Goal: Navigation & Orientation: Find specific page/section

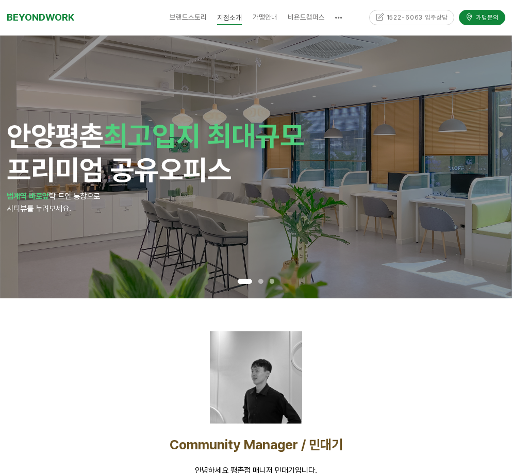
click at [260, 278] on div at bounding box center [260, 281] width 11 height 9
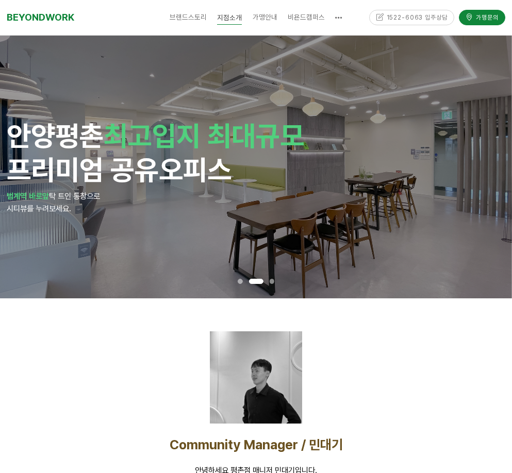
click at [270, 280] on span at bounding box center [271, 281] width 5 height 5
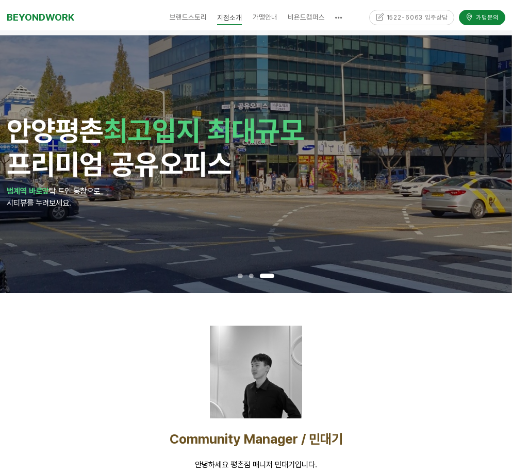
click at [261, 187] on p "범계역 바로앞 탁 트인 통창으로" at bounding box center [256, 191] width 498 height 12
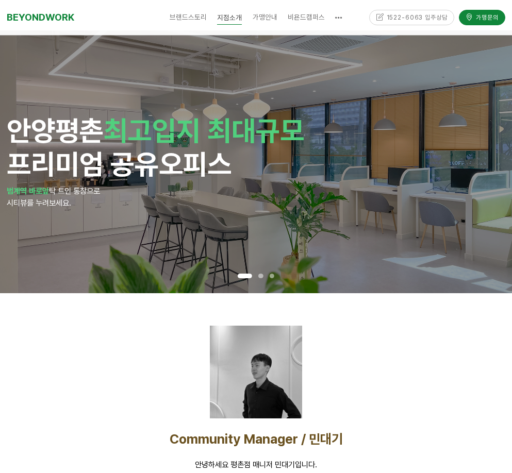
click at [243, 274] on span at bounding box center [244, 276] width 14 height 5
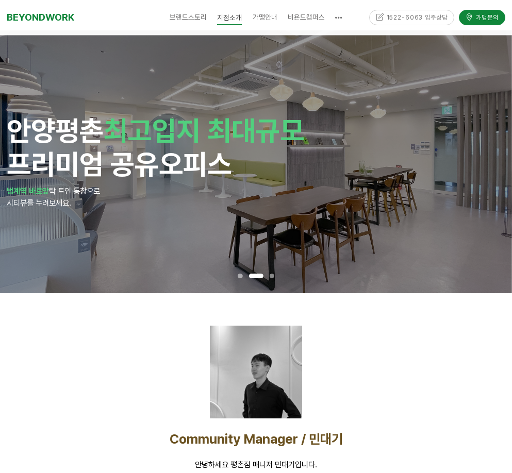
click at [22, 171] on span "안양 평촌 최고입지 최대규모 프리미엄 공유오피스" at bounding box center [155, 147] width 297 height 67
click at [18, 172] on span "안양 평촌 최고입지 최대규모 프리미엄 공유오피스" at bounding box center [155, 147] width 297 height 67
click at [16, 173] on span "안양 평촌 최고입지 최대규모 프리미엄 공유오피스" at bounding box center [155, 147] width 297 height 67
click at [15, 174] on span "안양 평촌 최고입지 최대규모 프리미엄 공유오피스" at bounding box center [155, 147] width 297 height 67
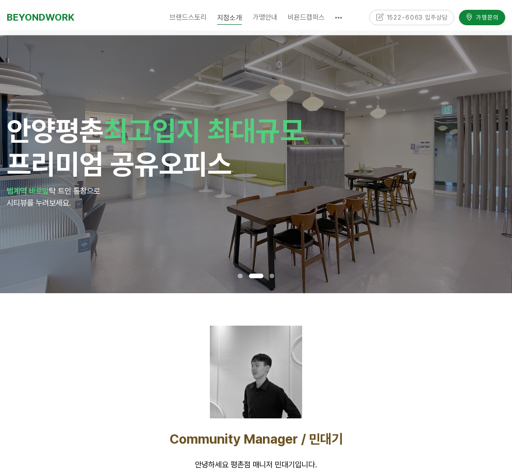
click at [269, 275] on span at bounding box center [271, 276] width 5 height 5
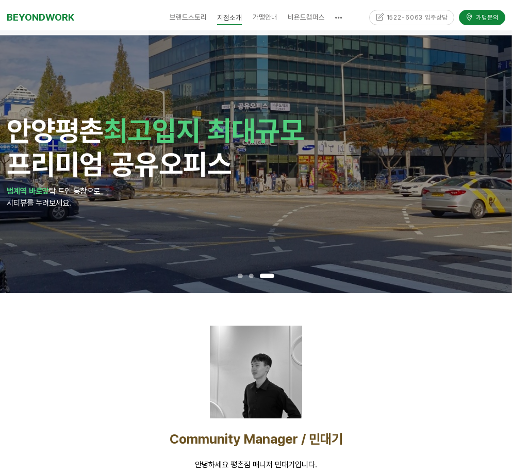
click at [248, 275] on span at bounding box center [250, 276] width 5 height 5
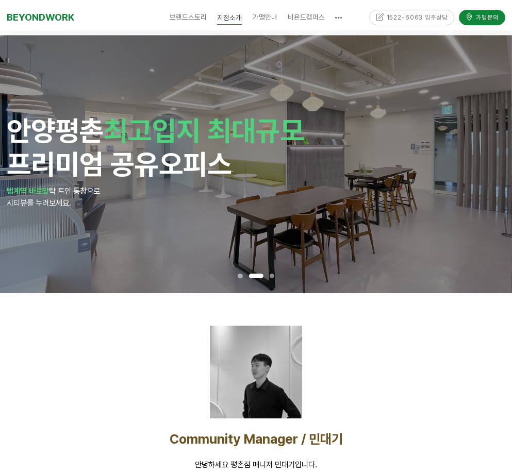
click at [240, 275] on span at bounding box center [239, 276] width 5 height 5
click at [239, 277] on span at bounding box center [239, 276] width 5 height 5
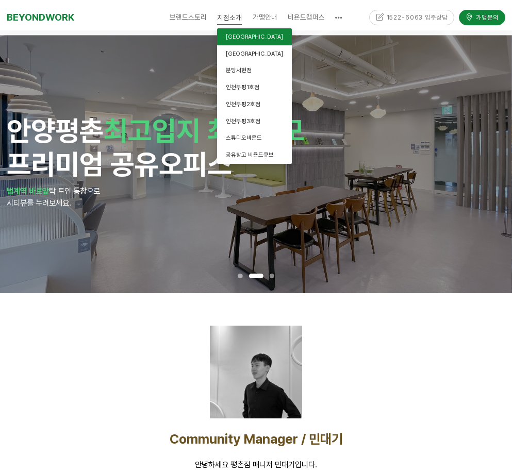
click at [241, 35] on span "[GEOGRAPHIC_DATA]" at bounding box center [254, 36] width 57 height 7
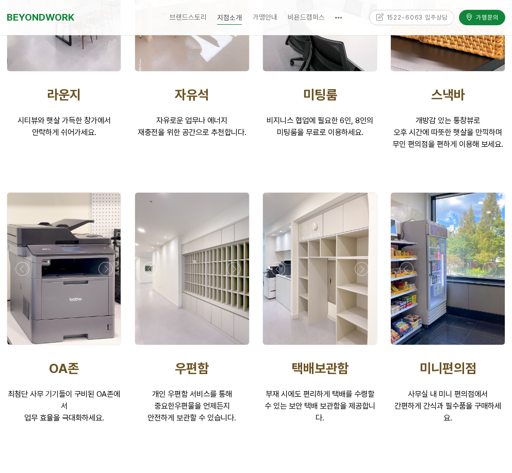
scroll to position [1391, 0]
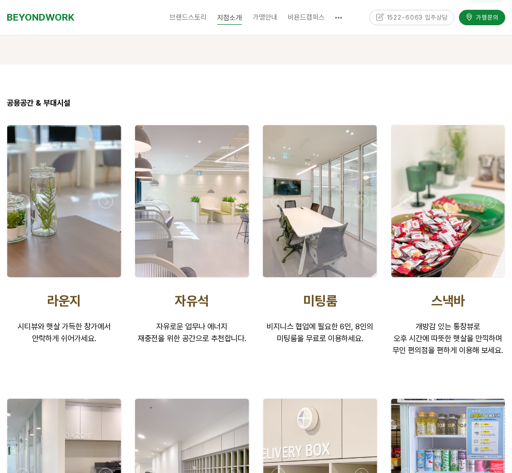
click at [323, 223] on div at bounding box center [320, 201] width 114 height 152
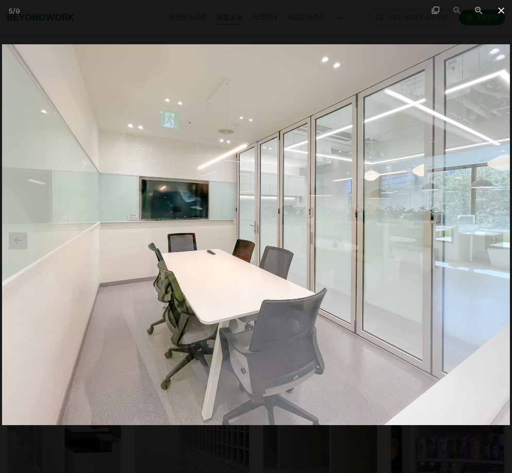
click at [499, 13] on span at bounding box center [501, 10] width 22 height 21
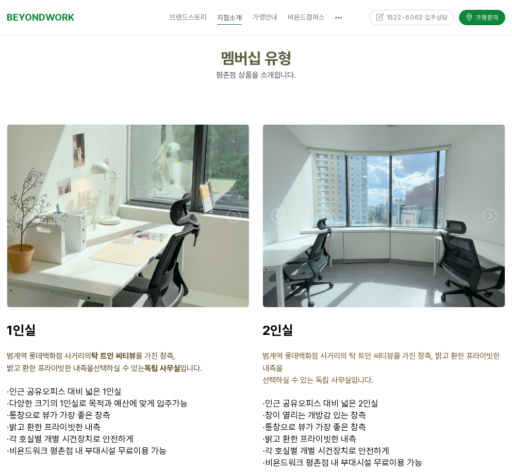
scroll to position [2061, 0]
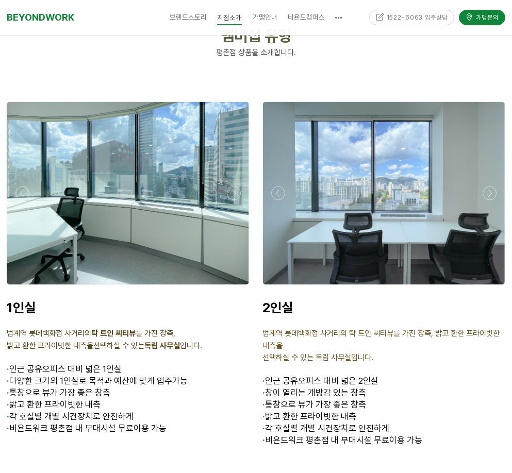
click at [489, 287] on div at bounding box center [383, 287] width 247 height 0
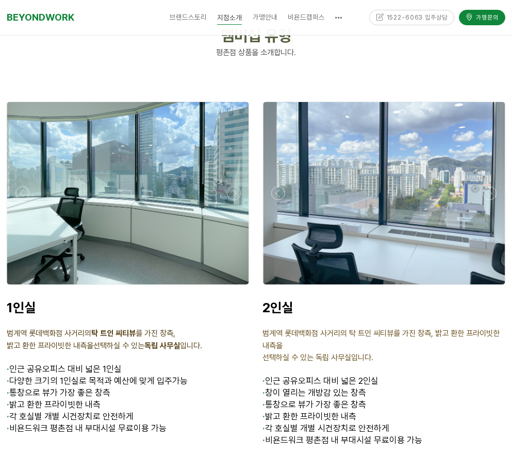
click at [487, 287] on div at bounding box center [383, 287] width 247 height 0
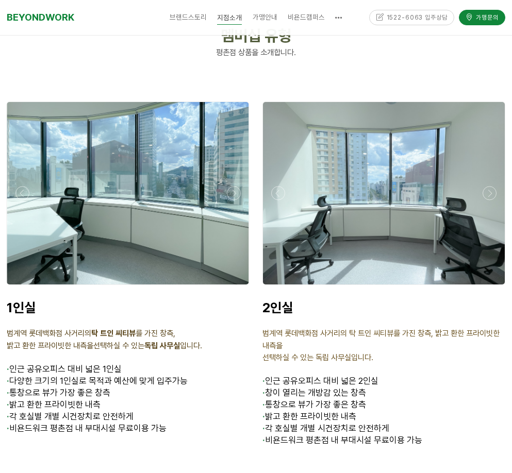
click at [487, 287] on div at bounding box center [383, 287] width 247 height 0
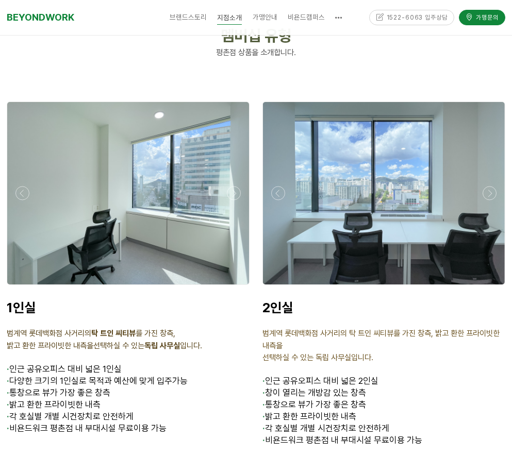
click at [486, 287] on div at bounding box center [383, 287] width 247 height 0
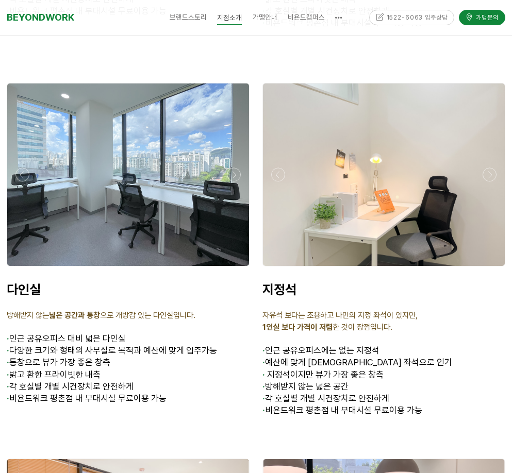
scroll to position [2473, 0]
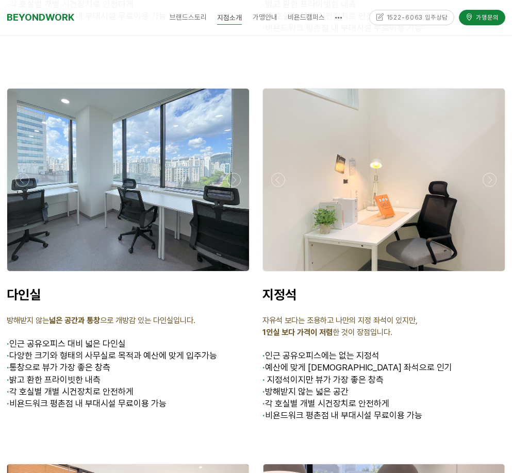
click at [233, 274] on div at bounding box center [128, 274] width 247 height 0
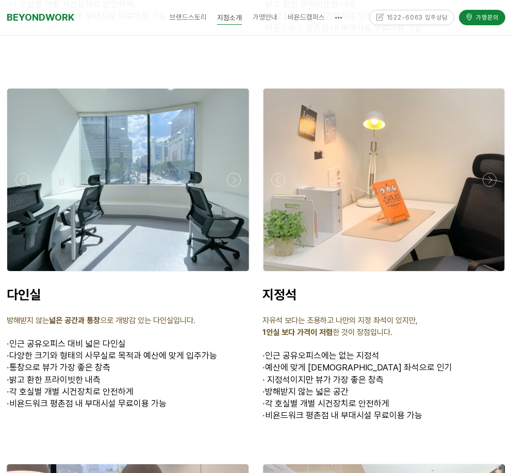
click at [233, 274] on div at bounding box center [128, 274] width 247 height 0
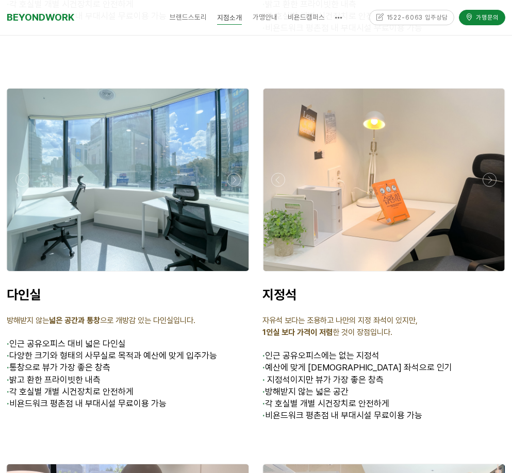
click at [232, 274] on div at bounding box center [128, 274] width 247 height 0
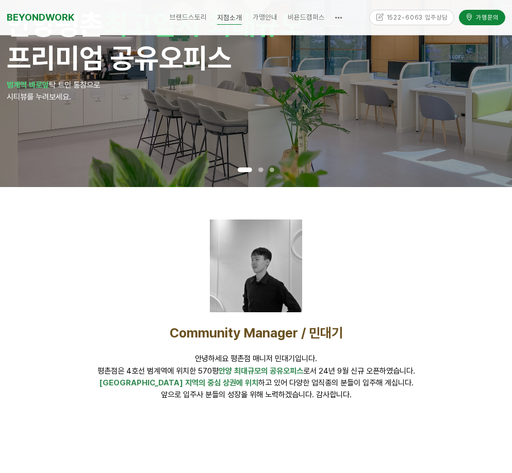
scroll to position [0, 0]
